Goal: Information Seeking & Learning: Learn about a topic

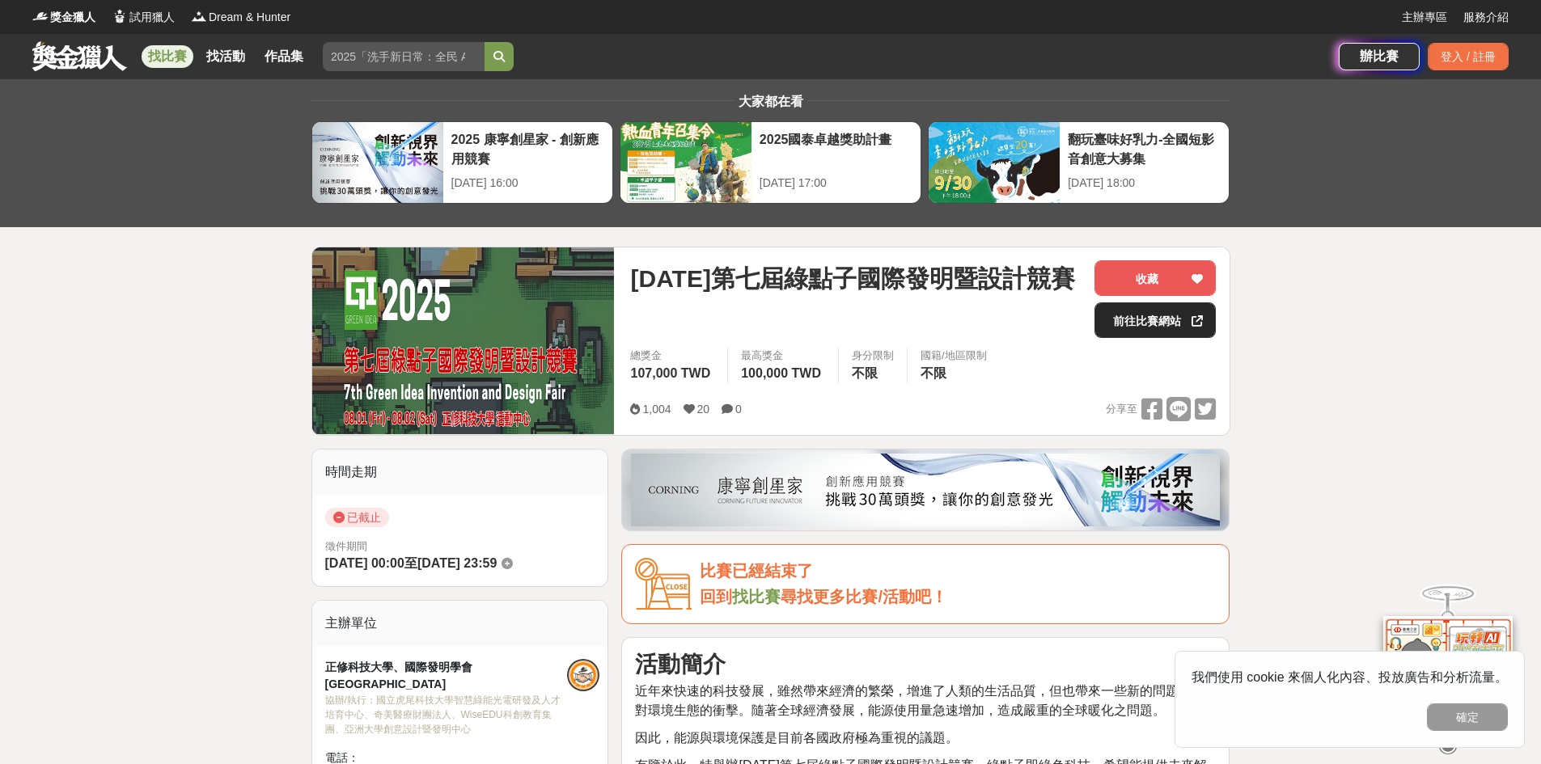
click at [1173, 318] on link "前往比賽網站" at bounding box center [1155, 321] width 121 height 36
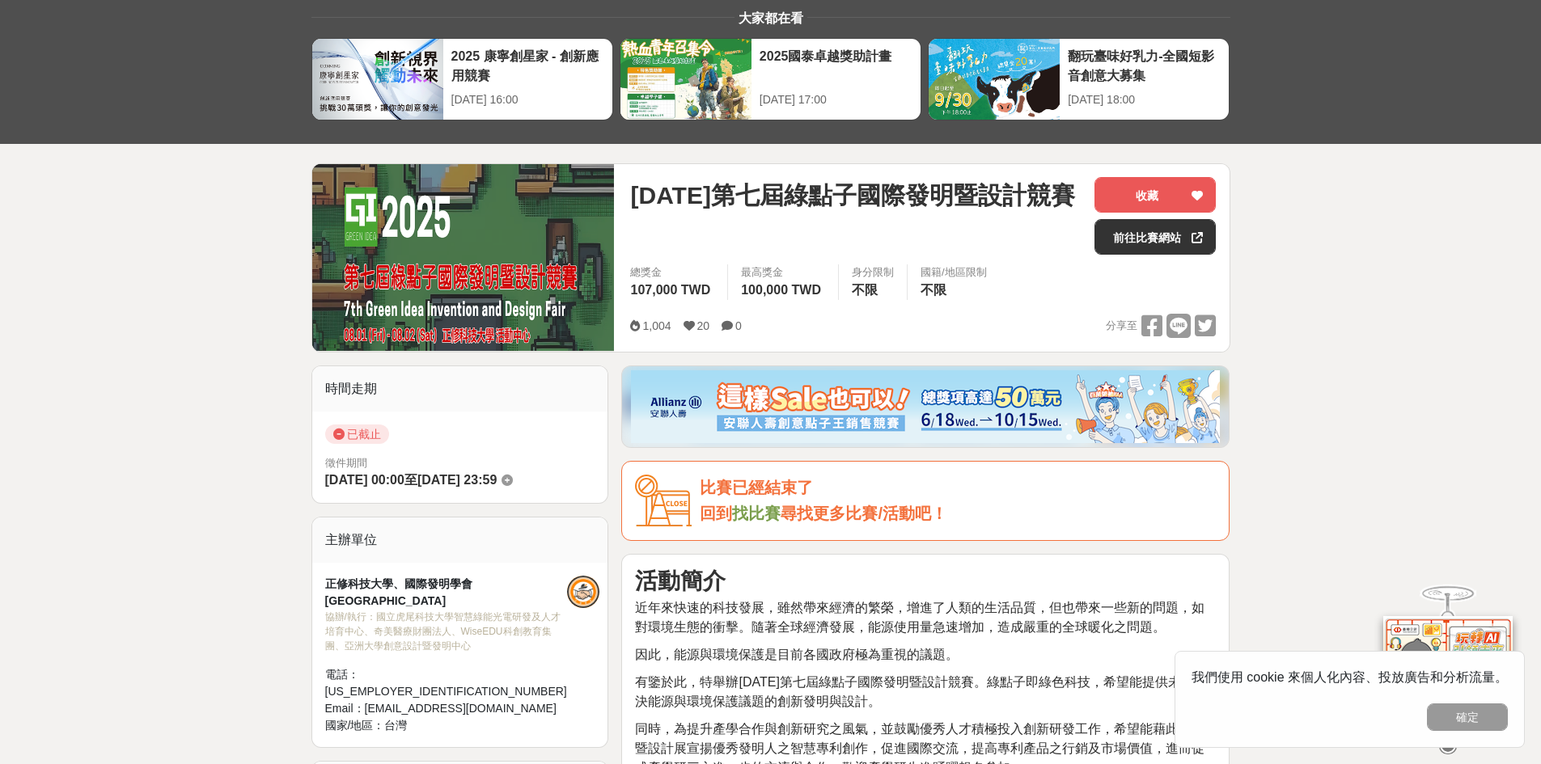
scroll to position [324, 0]
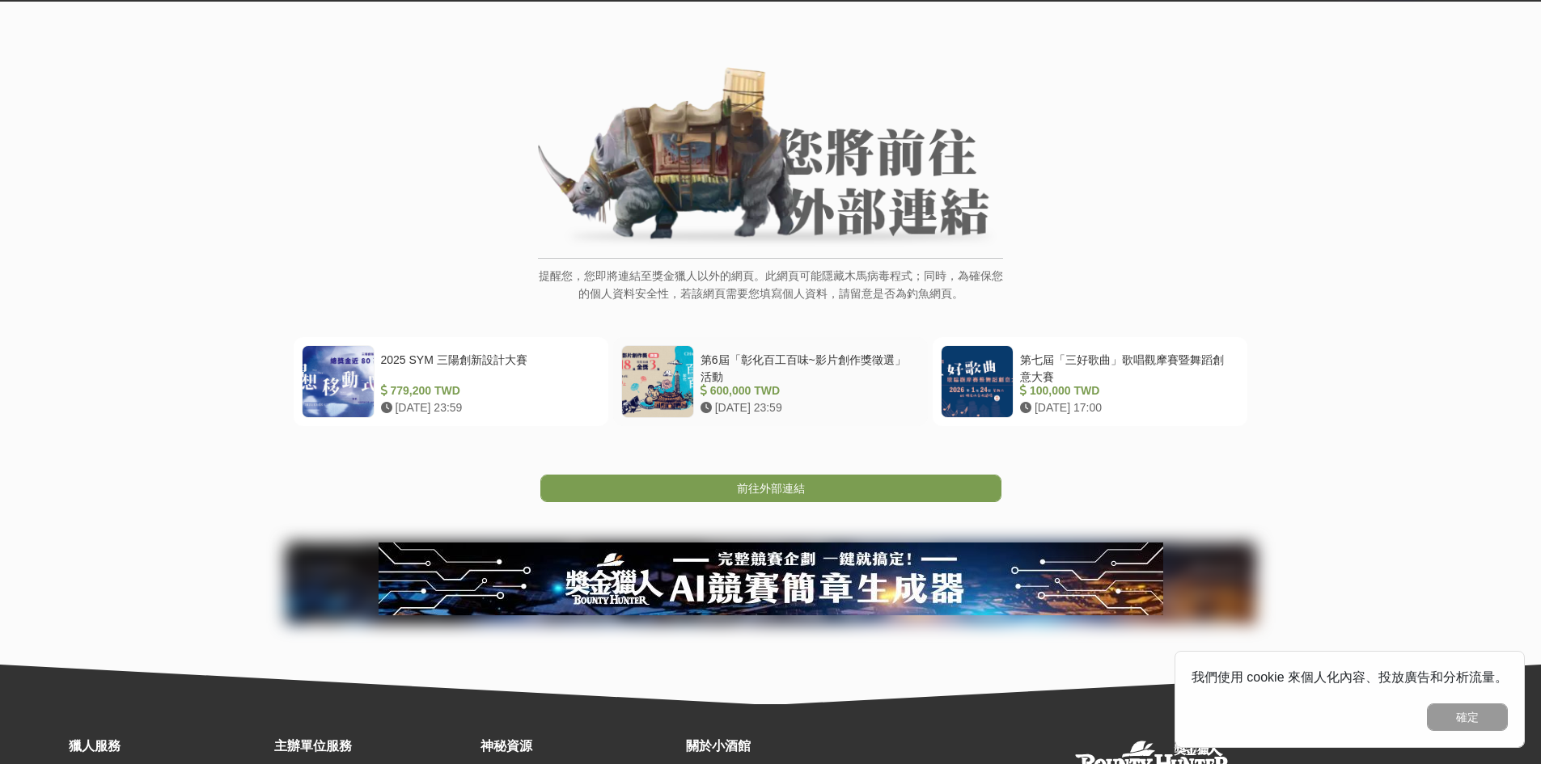
scroll to position [2, 0]
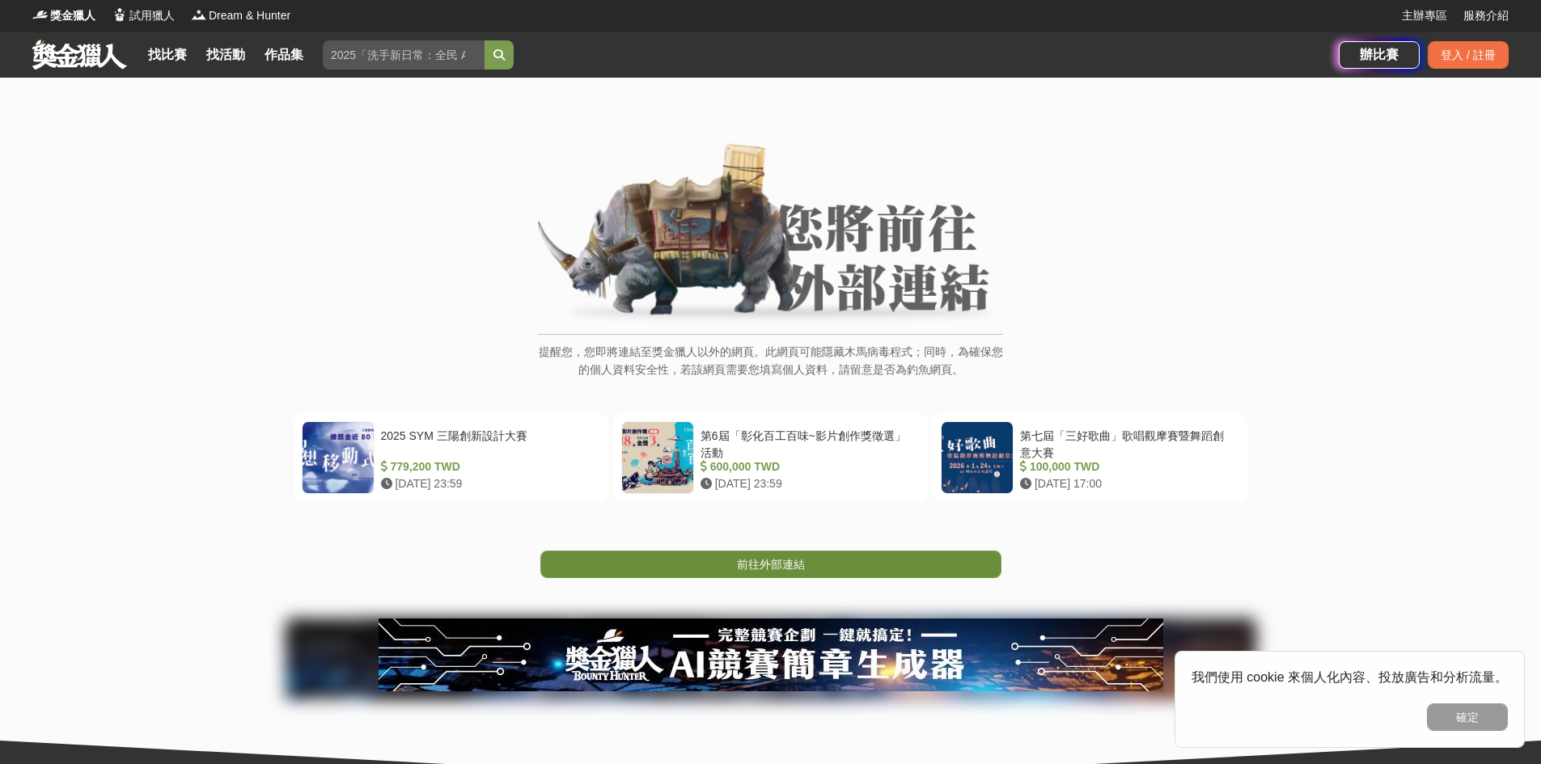
click at [776, 563] on span "前往外部連結" at bounding box center [771, 564] width 68 height 13
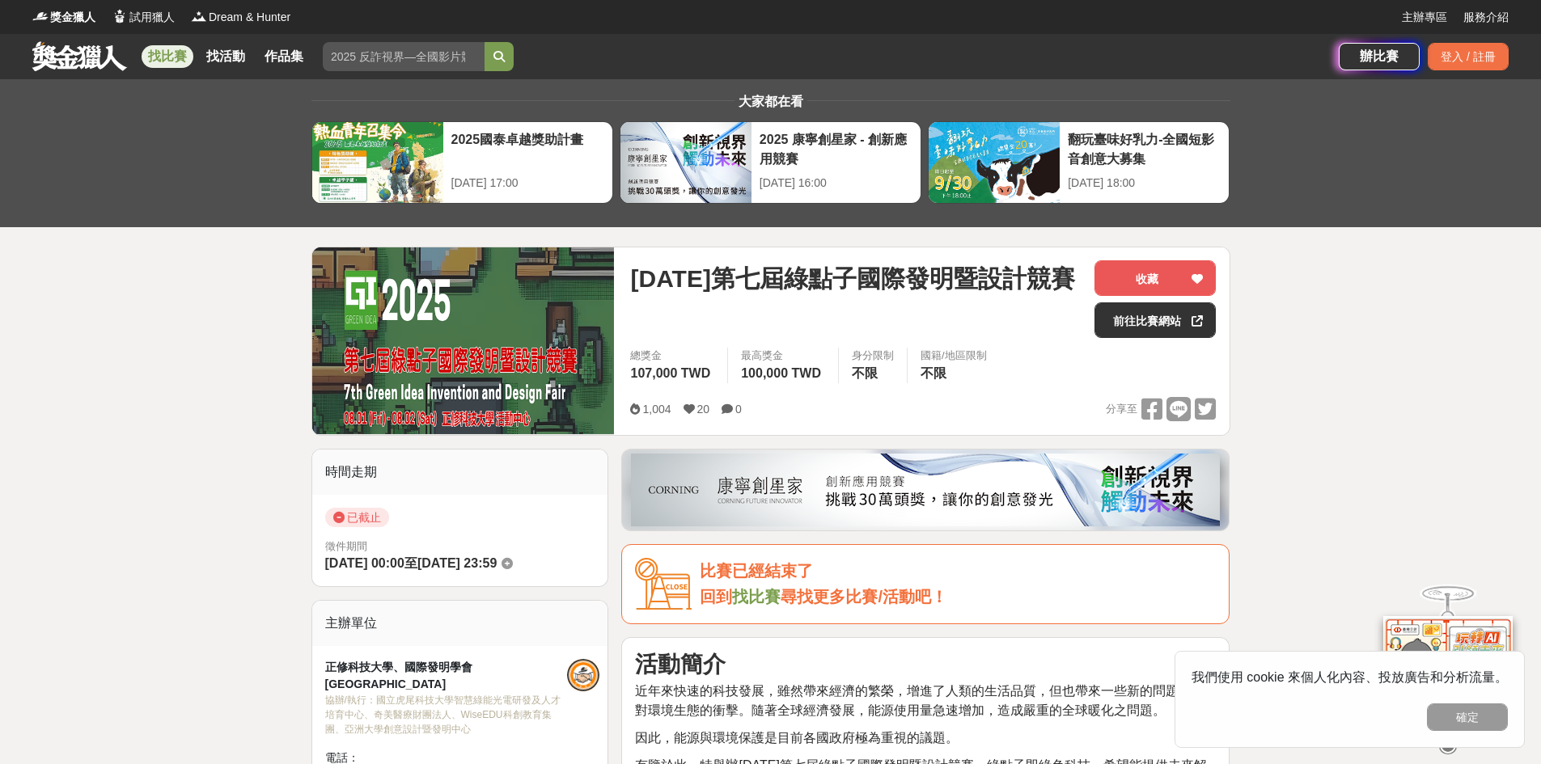
click at [365, 309] on img at bounding box center [463, 341] width 303 height 187
click at [427, 319] on img at bounding box center [463, 341] width 303 height 187
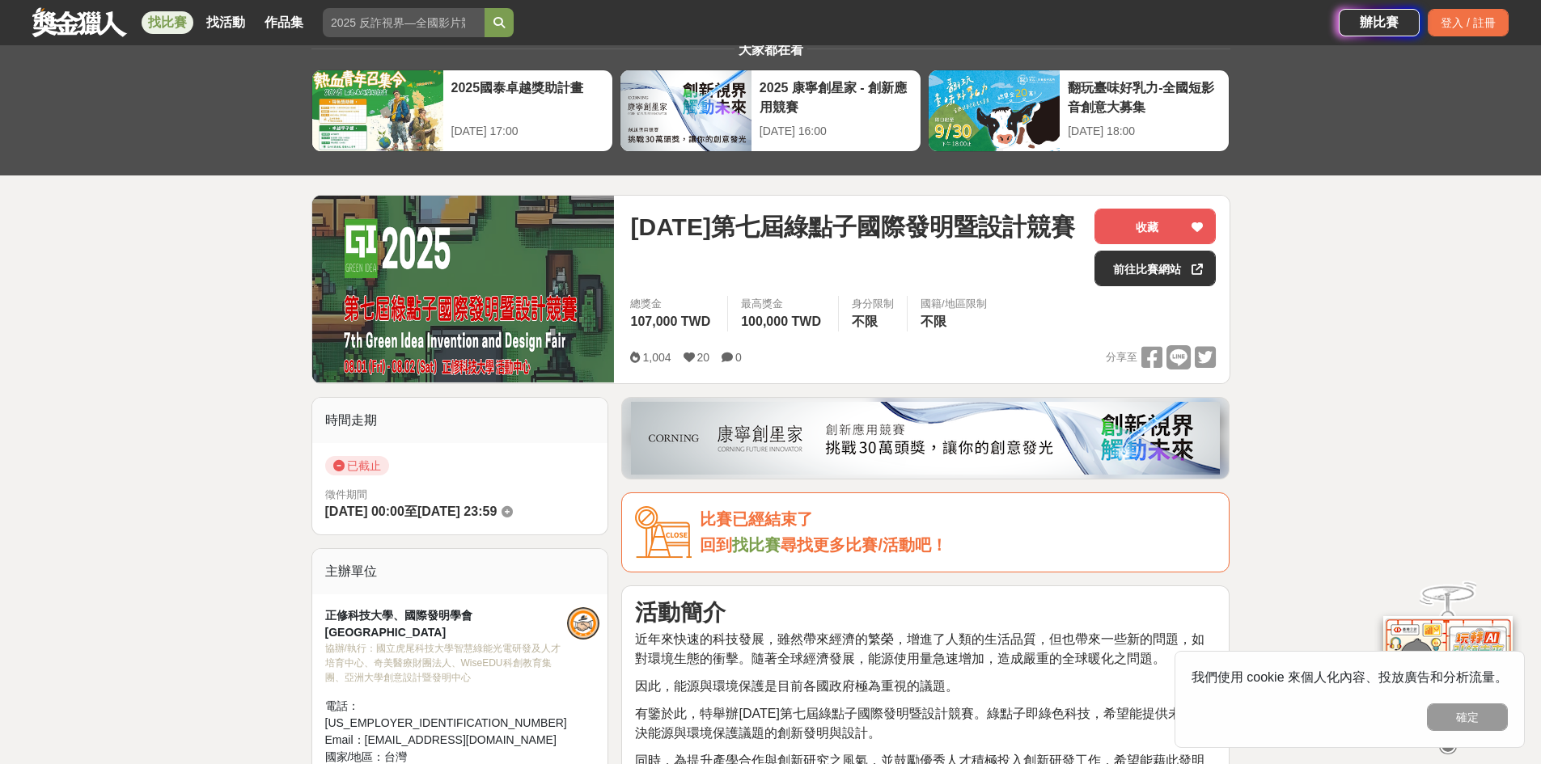
scroll to position [81, 0]
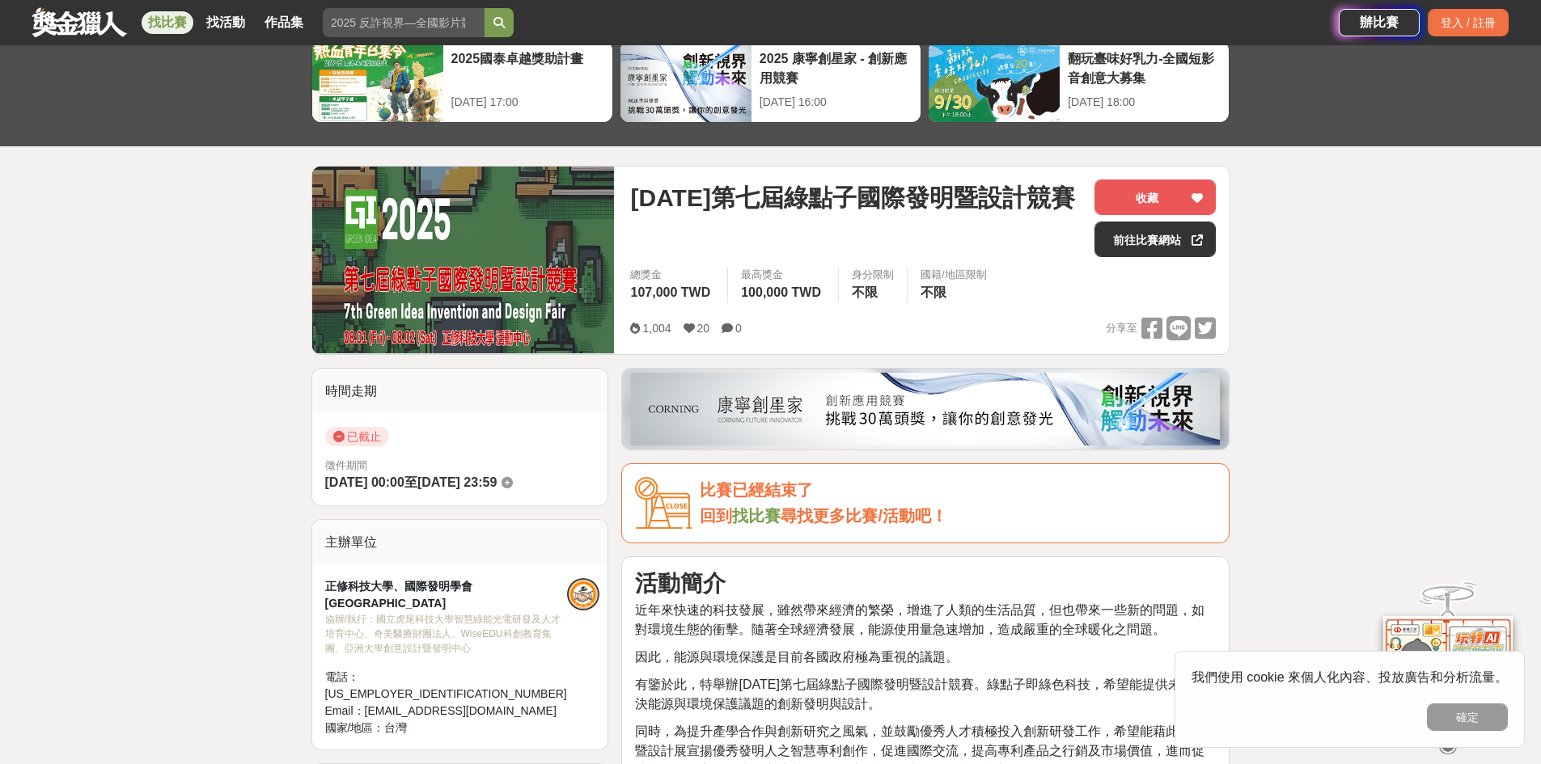
click at [485, 455] on div "已截止 徵件期間 2025-03-01 00:00 至 2025-06-15 23:59" at bounding box center [460, 460] width 296 height 92
click at [831, 204] on span "[DATE]第七屆綠點子國際發明暨設計競賽" at bounding box center [852, 198] width 444 height 36
click at [1156, 244] on link "前往比賽網站" at bounding box center [1155, 240] width 121 height 36
